Goal: Information Seeking & Learning: Learn about a topic

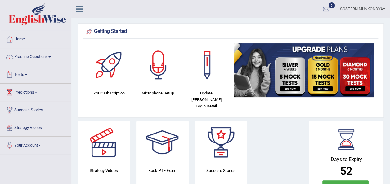
click at [24, 76] on link "Tests" at bounding box center [35, 74] width 71 height 16
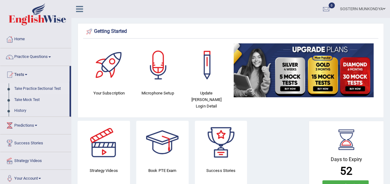
click at [33, 88] on link "Take Practice Sectional Test" at bounding box center [40, 88] width 58 height 11
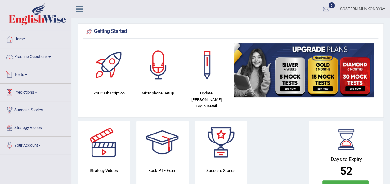
click at [37, 58] on link "Practice Questions" at bounding box center [35, 56] width 71 height 16
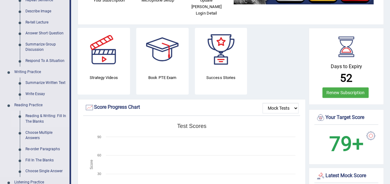
scroll to position [124, 0]
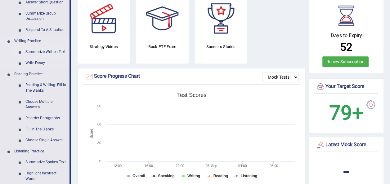
click at [37, 51] on link "Summarize Written Text" at bounding box center [46, 52] width 47 height 11
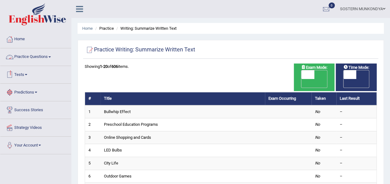
click at [45, 58] on link "Practice Questions" at bounding box center [35, 56] width 71 height 16
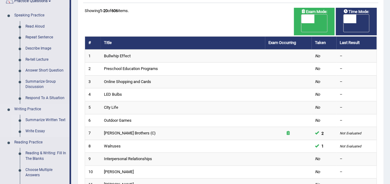
scroll to position [62, 0]
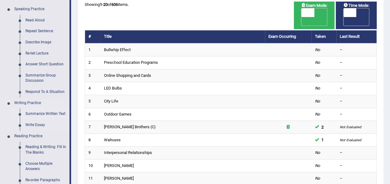
click at [29, 102] on link "Writing Practice" at bounding box center [40, 103] width 58 height 11
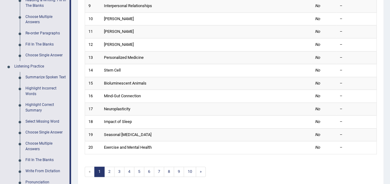
scroll to position [208, 0]
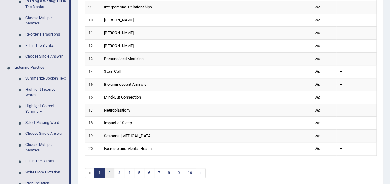
click at [111, 168] on link "2" at bounding box center [109, 173] width 10 height 10
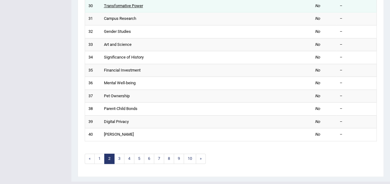
scroll to position [223, 0]
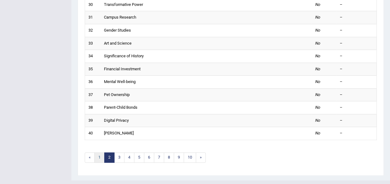
click at [97, 153] on link "1" at bounding box center [99, 158] width 10 height 10
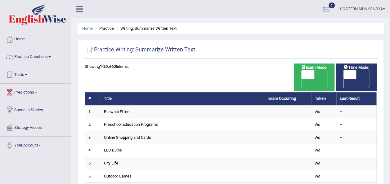
click at [37, 92] on span at bounding box center [36, 92] width 2 height 1
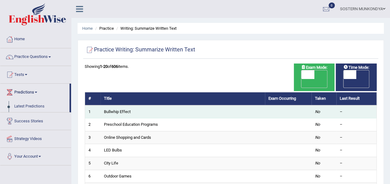
click at [109, 105] on td "Bullwhip Effect" at bounding box center [182, 111] width 164 height 13
drag, startPoint x: 108, startPoint y: 105, endPoint x: 153, endPoint y: 103, distance: 45.0
click at [153, 105] on td "Bullwhip Effect" at bounding box center [182, 111] width 164 height 13
click at [123, 109] on link "Bullwhip Effect" at bounding box center [117, 111] width 27 height 5
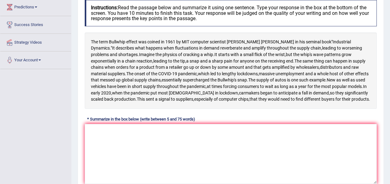
scroll to position [124, 0]
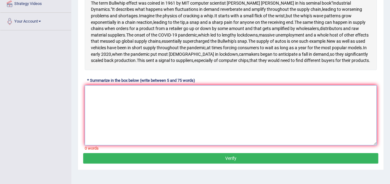
click at [93, 124] on textarea at bounding box center [231, 115] width 292 height 60
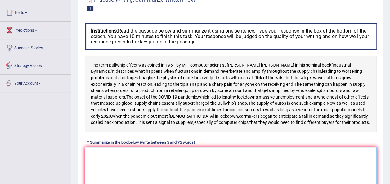
scroll to position [0, 0]
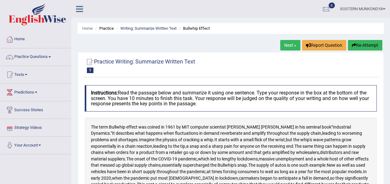
click at [36, 127] on link "Strategy Videos" at bounding box center [35, 127] width 71 height 16
